Goal: Task Accomplishment & Management: Manage account settings

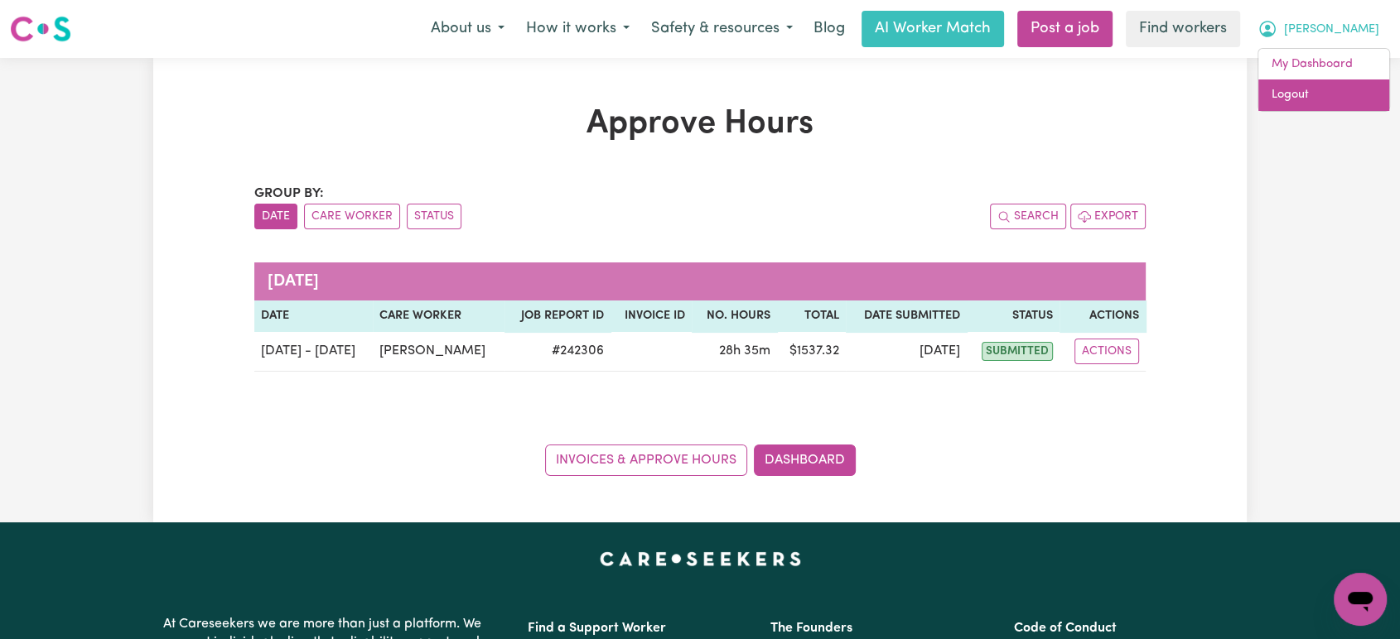
click at [1311, 104] on link "Logout" at bounding box center [1323, 95] width 131 height 31
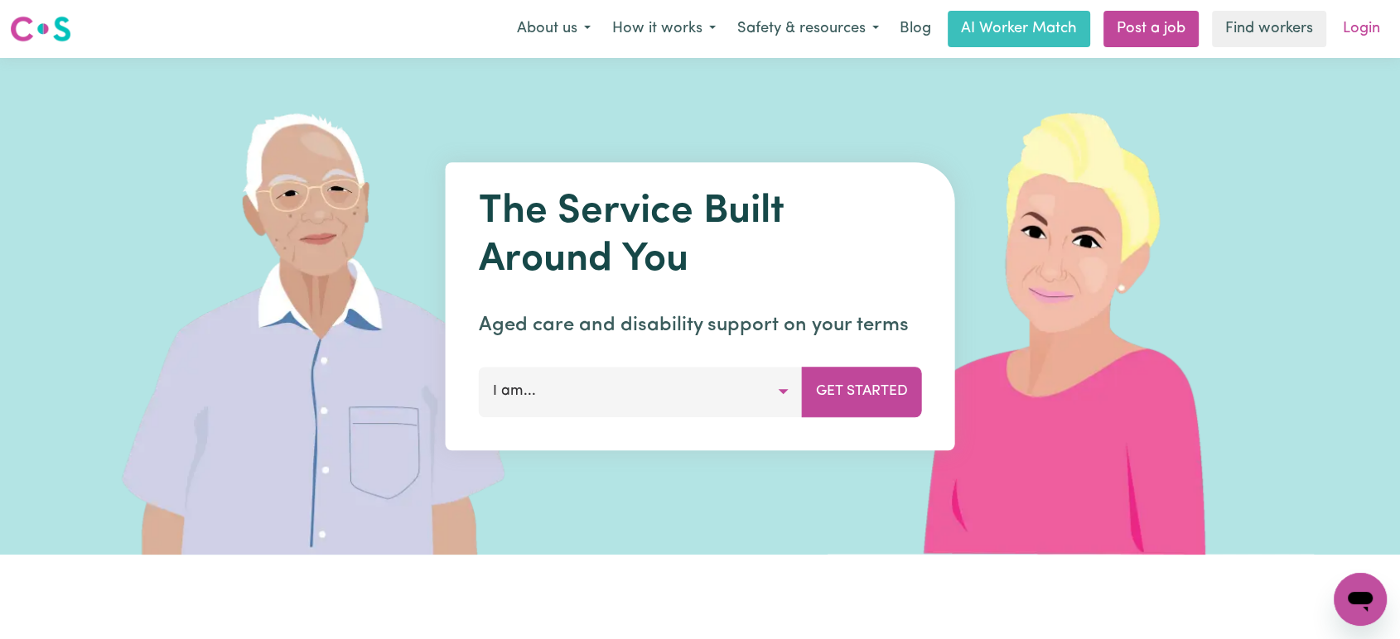
click at [1348, 27] on link "Login" at bounding box center [1361, 29] width 57 height 36
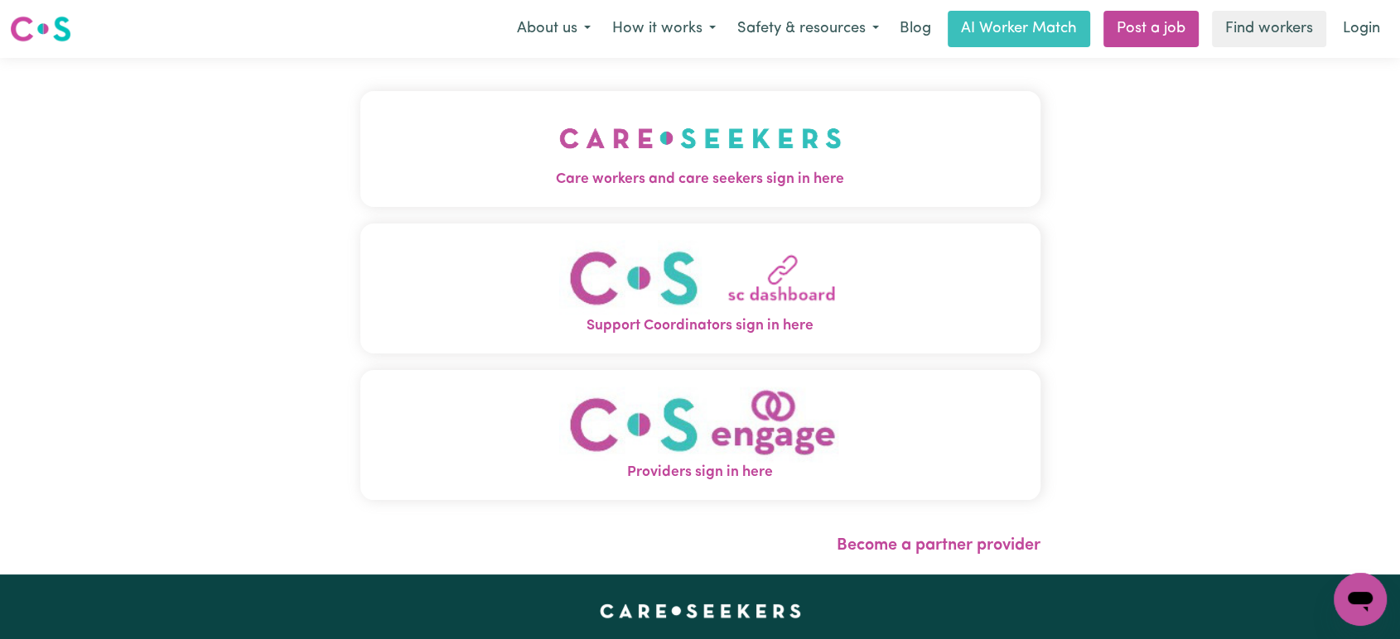
click at [786, 137] on img "Care workers and care seekers sign in here" at bounding box center [700, 138] width 282 height 61
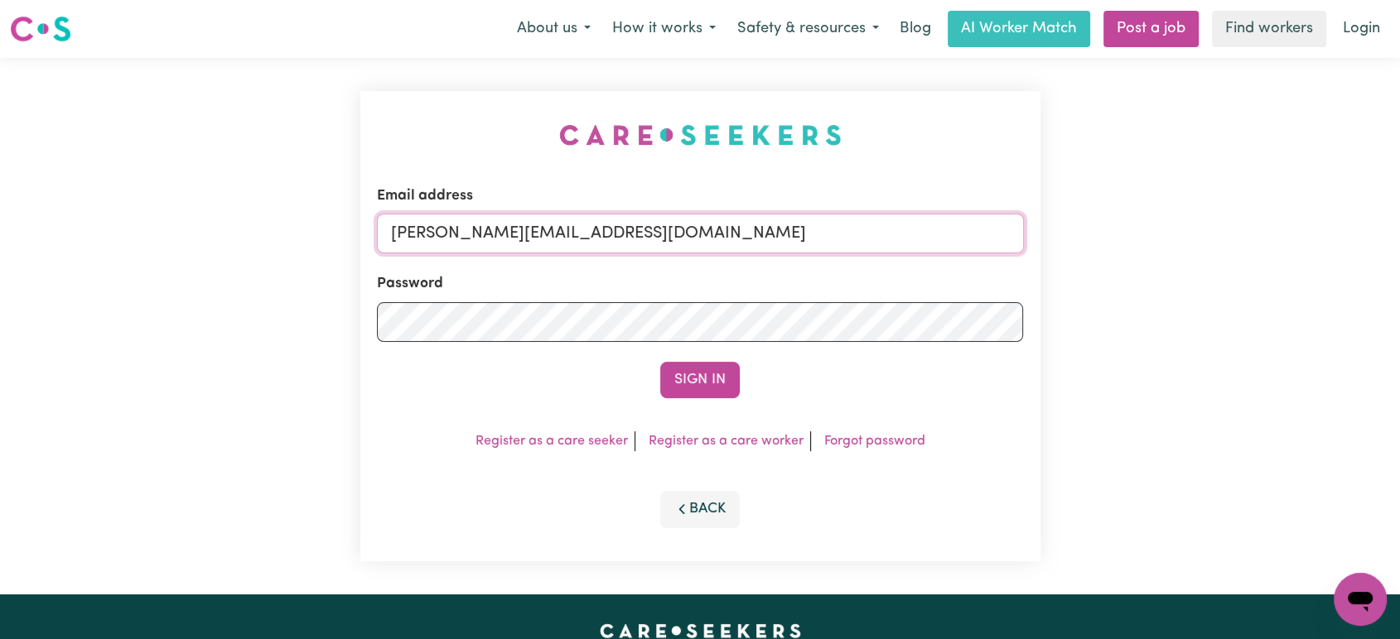
click at [672, 232] on input "[PERSON_NAME][EMAIL_ADDRESS][DOMAIN_NAME]" at bounding box center [700, 234] width 647 height 40
drag, startPoint x: 788, startPoint y: 230, endPoint x: 475, endPoint y: 224, distance: 314.0
click at [475, 224] on input "[EMAIL_ADDRESS][DOMAIN_NAME]" at bounding box center [700, 234] width 647 height 40
type input "[EMAIL_ADDRESS][DOMAIN_NAME]"
click at [660, 362] on button "Sign In" at bounding box center [700, 380] width 80 height 36
